Goal: Information Seeking & Learning: Learn about a topic

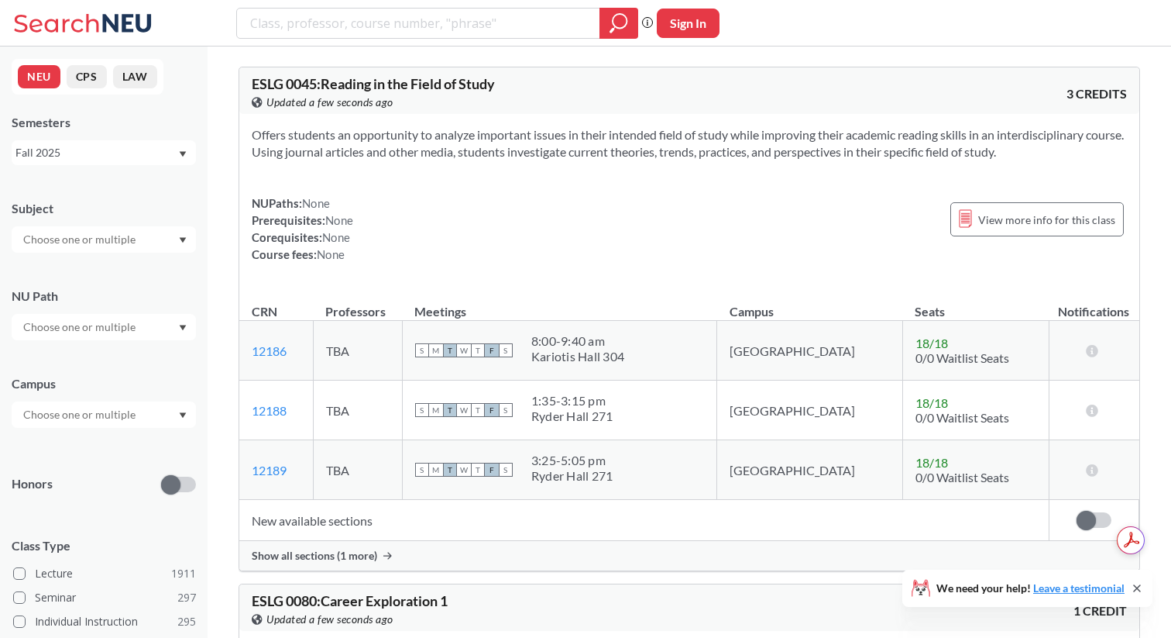
click at [98, 236] on input "text" at bounding box center [80, 239] width 130 height 19
click at [104, 287] on div "CAEP ( 59 )" at bounding box center [107, 278] width 175 height 17
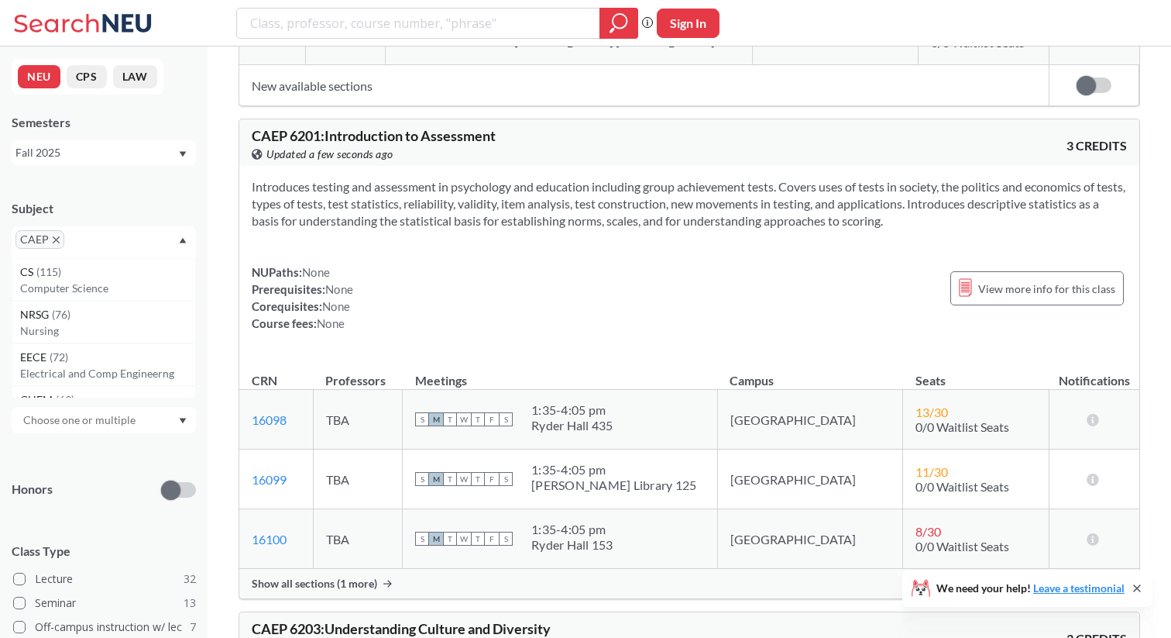
scroll to position [6022, 0]
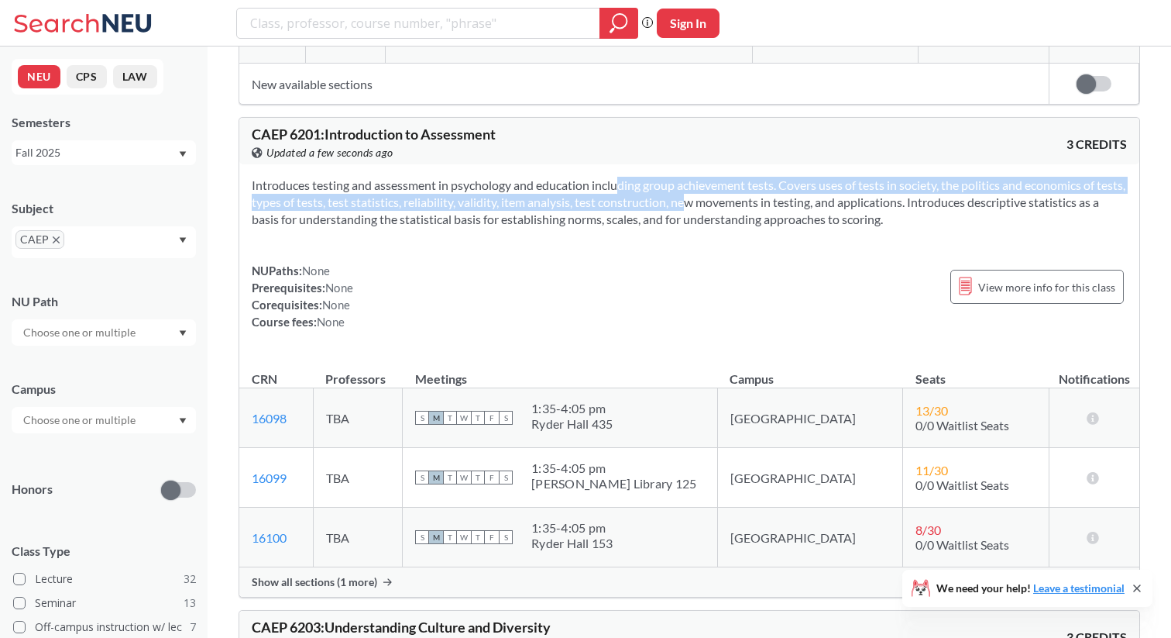
drag, startPoint x: 594, startPoint y: 163, endPoint x: 696, endPoint y: 187, distance: 104.9
click at [696, 187] on section "Introduces testing and assessment in psychology and education including group a…" at bounding box center [689, 202] width 875 height 51
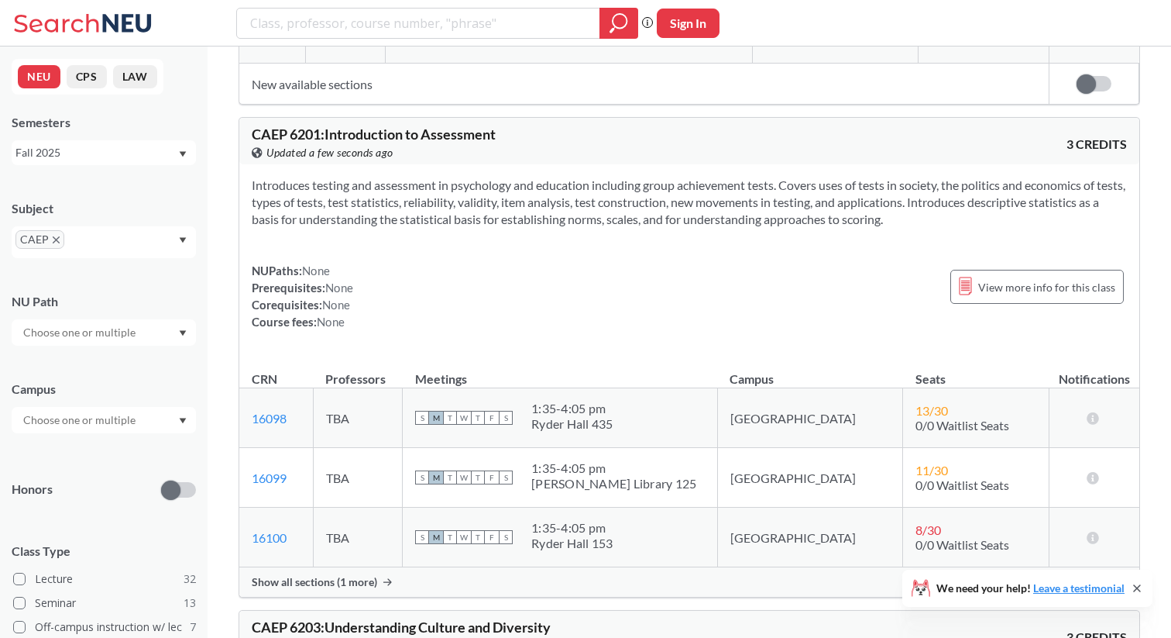
click at [722, 180] on section "Introduces testing and assessment in psychology and education including group a…" at bounding box center [689, 202] width 875 height 51
drag, startPoint x: 782, startPoint y: 168, endPoint x: 846, endPoint y: 193, distance: 68.2
click at [846, 193] on section "Introduces testing and assessment in psychology and education including group a…" at bounding box center [689, 202] width 875 height 51
drag, startPoint x: 607, startPoint y: 183, endPoint x: 941, endPoint y: 205, distance: 335.4
click at [941, 205] on section "Introduces testing and assessment in psychology and education including group a…" at bounding box center [689, 202] width 875 height 51
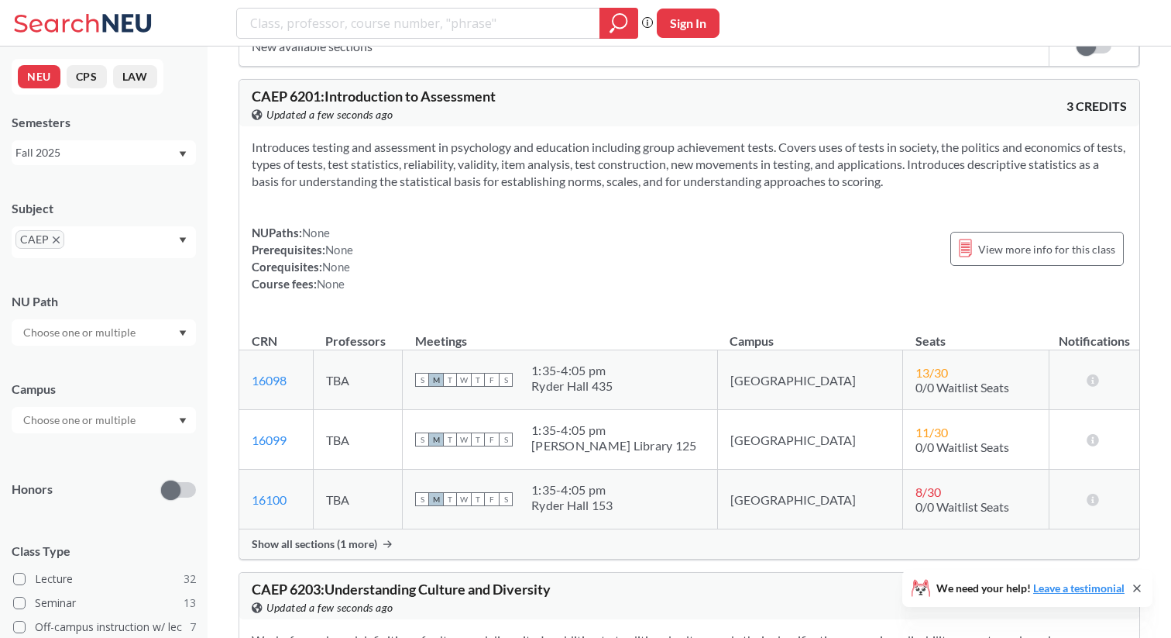
scroll to position [6046, 0]
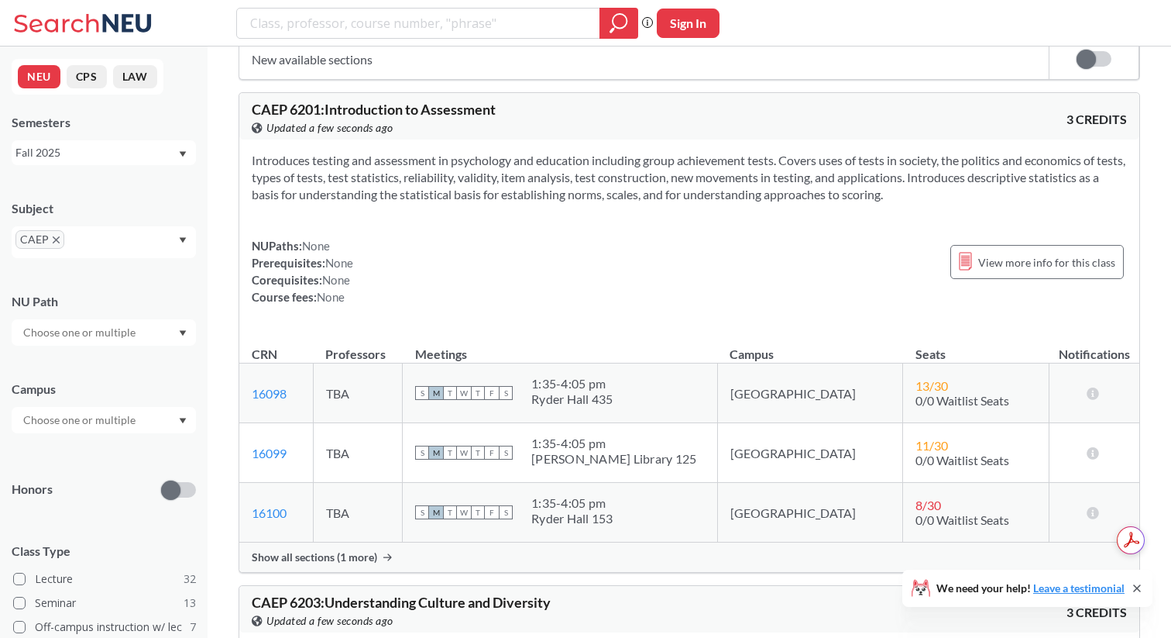
click at [555, 167] on section "Introduces testing and assessment in psychology and education including group a…" at bounding box center [689, 177] width 875 height 51
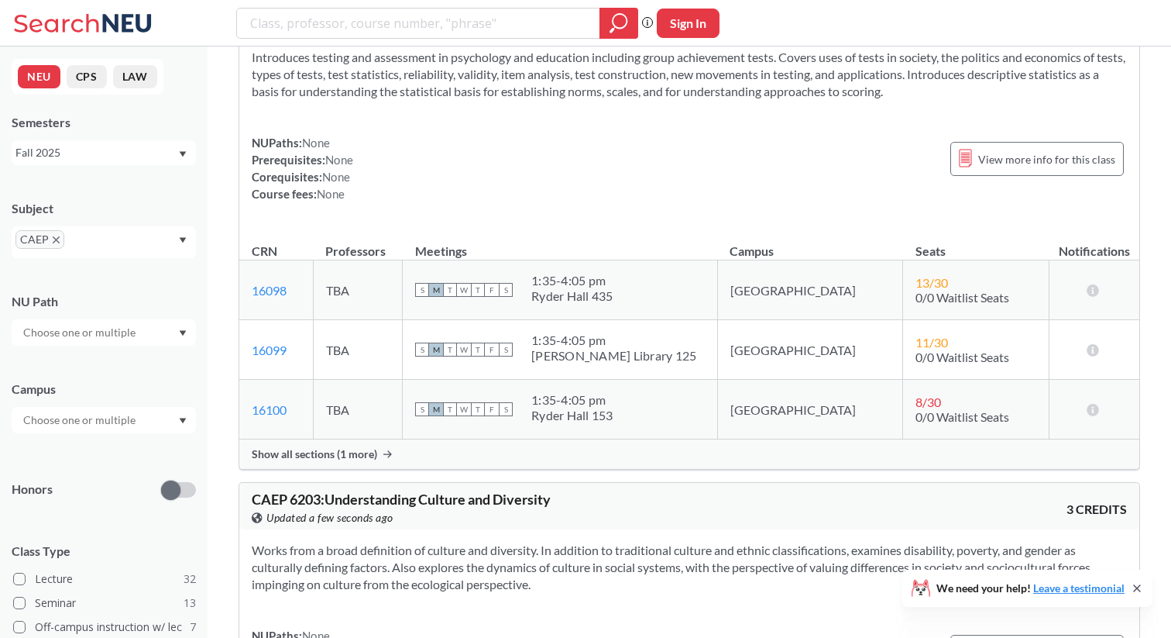
scroll to position [6163, 0]
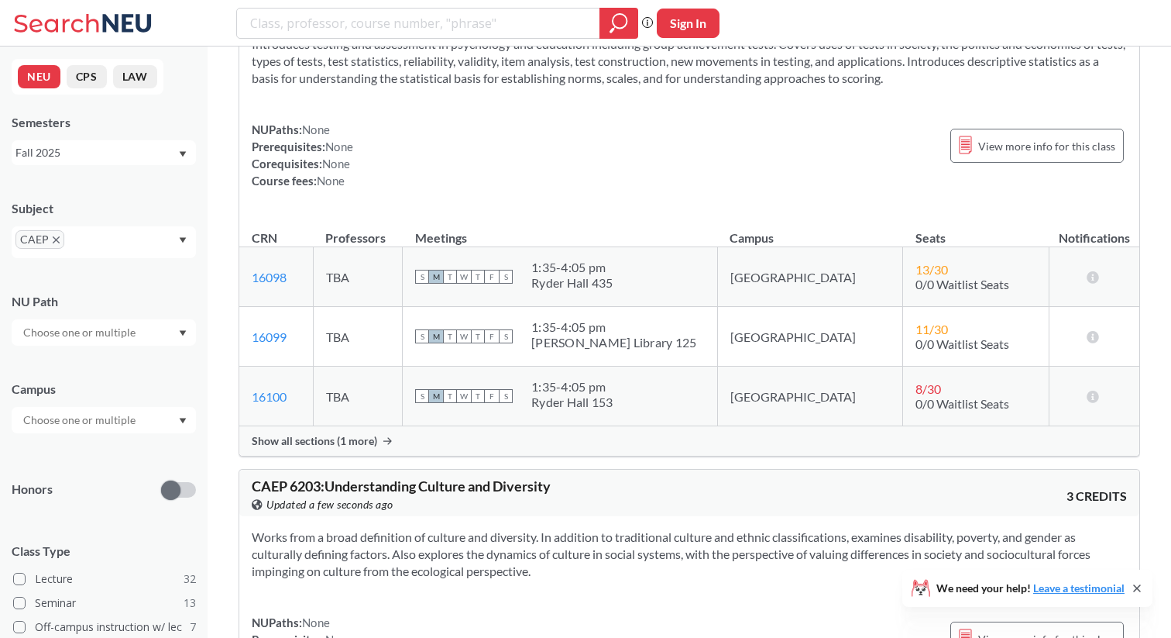
click at [344, 434] on span "Show all sections (1 more)" at bounding box center [314, 441] width 125 height 14
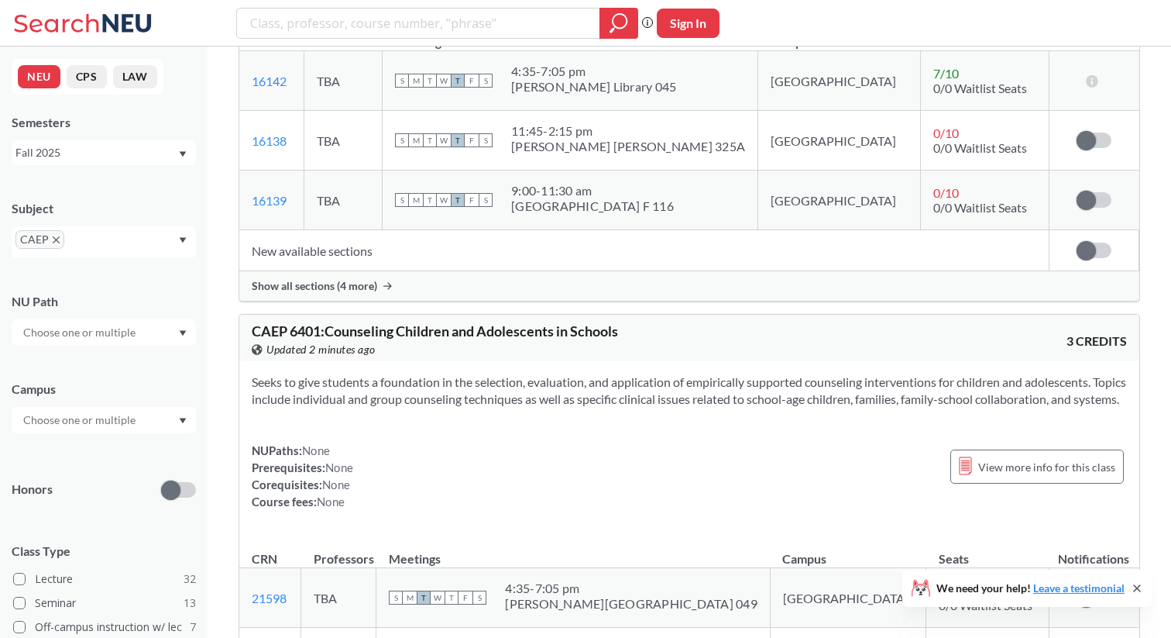
scroll to position [15808, 0]
